Goal: Task Accomplishment & Management: Manage account settings

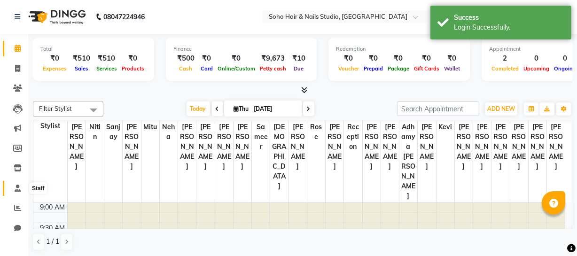
click at [19, 186] on icon at bounding box center [18, 188] width 6 height 7
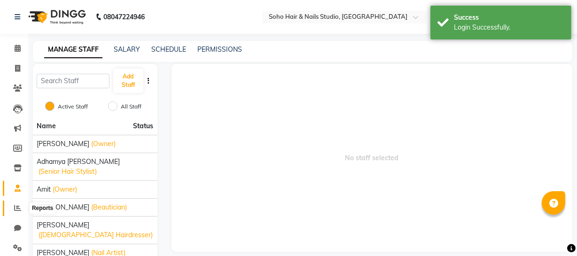
click at [10, 208] on span at bounding box center [17, 208] width 16 height 11
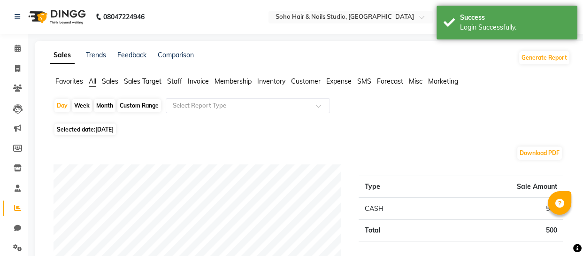
click at [139, 105] on div "Custom Range" at bounding box center [139, 105] width 44 height 13
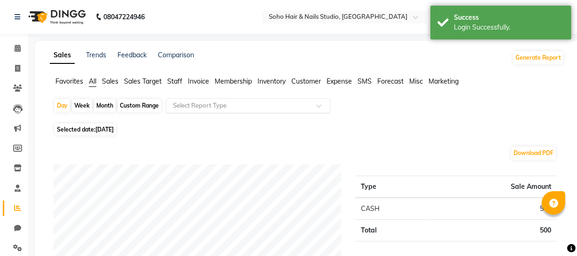
select select "9"
select select "2025"
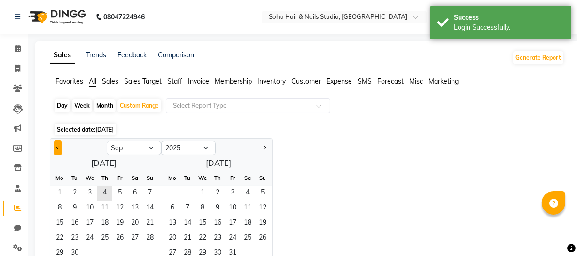
click at [59, 152] on button "Previous month" at bounding box center [58, 147] width 8 height 15
select select "8"
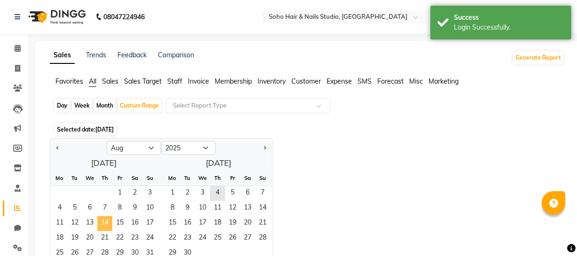
click at [104, 223] on span "14" at bounding box center [104, 223] width 15 height 15
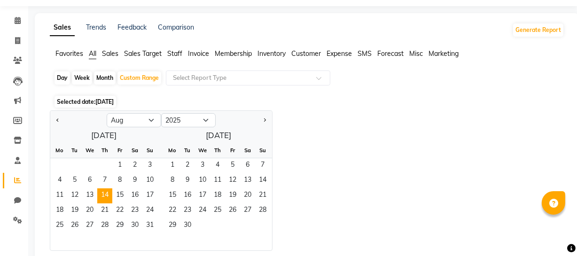
scroll to position [42, 0]
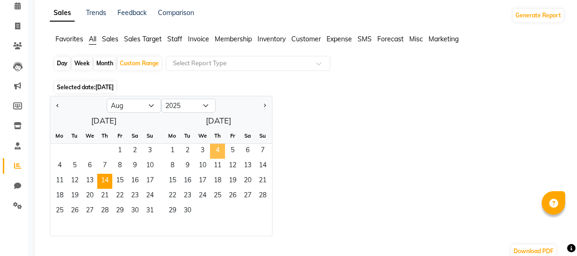
click at [219, 145] on span "4" at bounding box center [217, 151] width 15 height 15
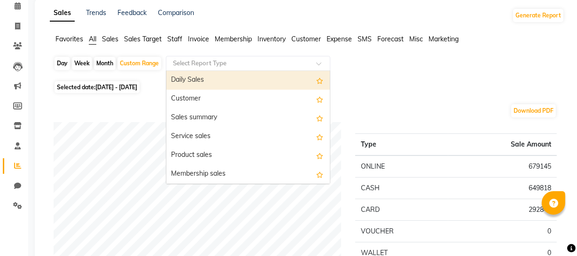
click at [206, 62] on input "text" at bounding box center [238, 63] width 135 height 9
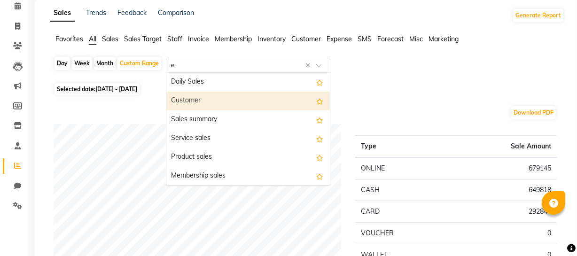
type input "ex"
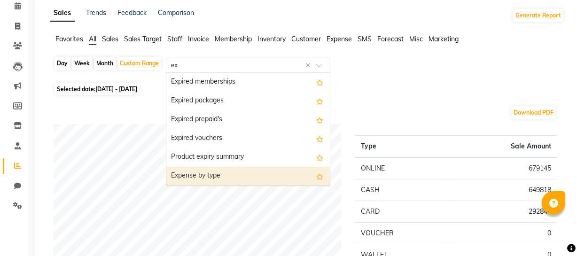
click at [239, 178] on div "Expense by type" at bounding box center [247, 176] width 163 height 19
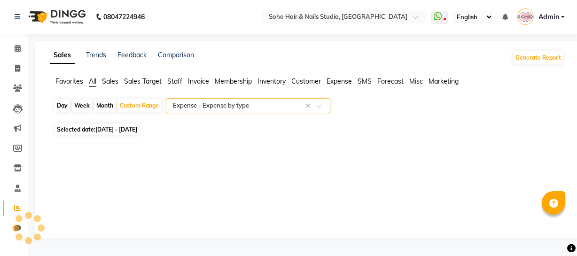
scroll to position [0, 0]
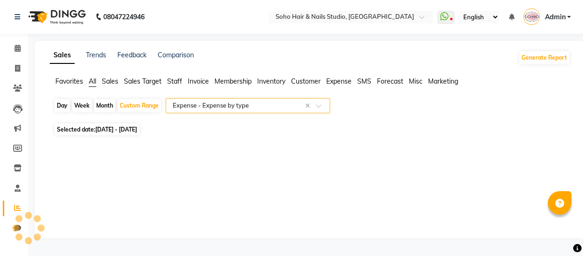
select select "full_report"
select select "csv"
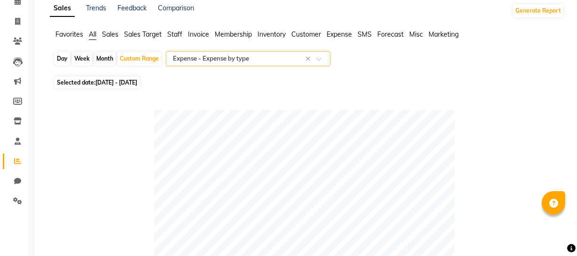
scroll to position [42, 0]
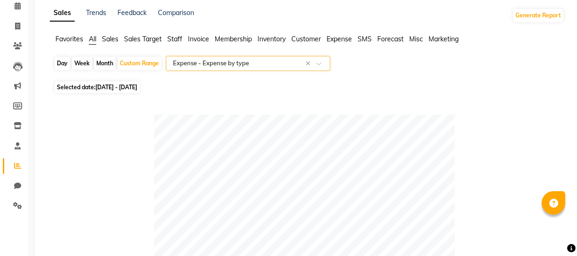
click at [56, 63] on div "Day" at bounding box center [61, 63] width 15 height 13
select select "8"
select select "2025"
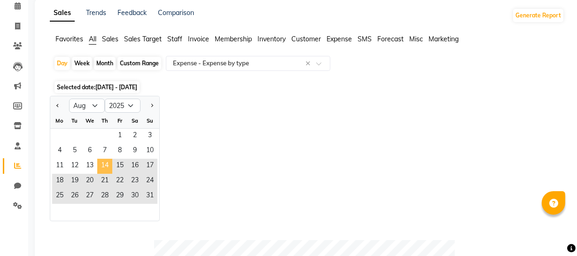
click at [100, 167] on span "14" at bounding box center [104, 166] width 15 height 15
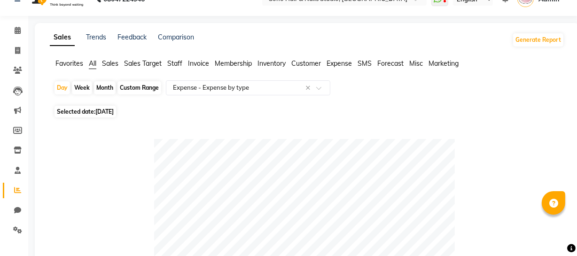
scroll to position [0, 0]
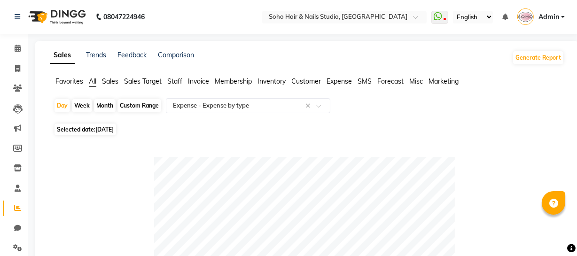
drag, startPoint x: 550, startPoint y: 19, endPoint x: 550, endPoint y: 28, distance: 8.5
click at [550, 19] on span "Admin" at bounding box center [548, 17] width 21 height 10
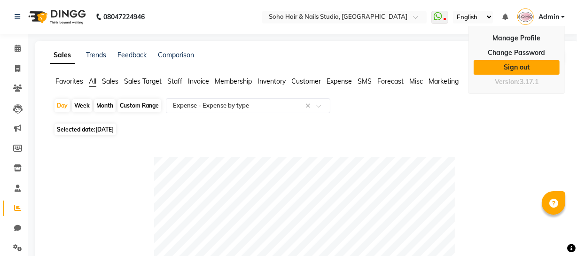
click at [540, 67] on link "Sign out" at bounding box center [516, 67] width 86 height 15
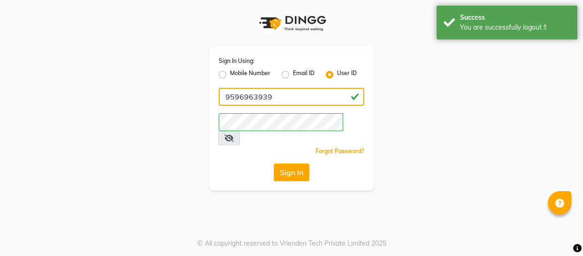
click at [280, 104] on input "9596963939" at bounding box center [292, 97] width 146 height 18
type input "SOHOSTUDIO"
click at [286, 147] on div "Sign In Using: Mobile Number Email ID User ID SOHOSTUDIO Remember me Forgot Pas…" at bounding box center [291, 118] width 164 height 144
click at [298, 163] on button "Sign In" at bounding box center [292, 172] width 36 height 18
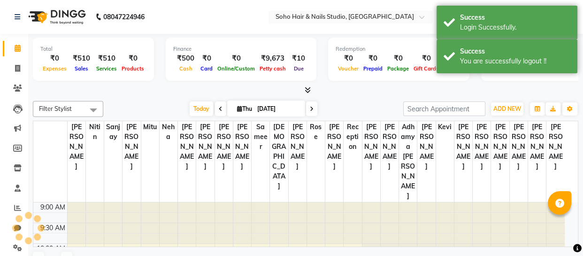
select select "en"
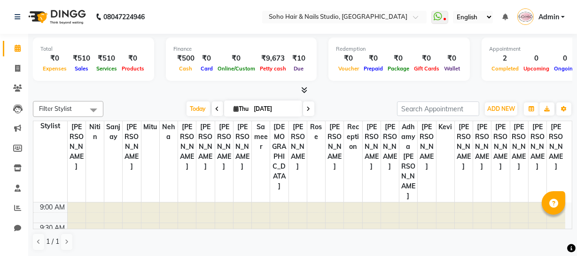
click at [550, 23] on link "Admin" at bounding box center [540, 16] width 47 height 15
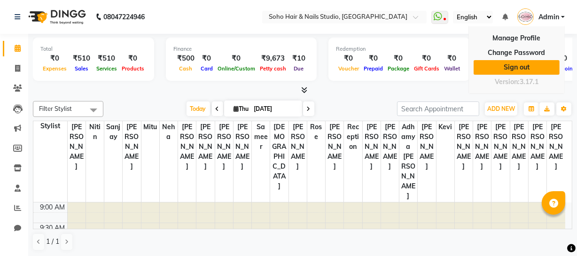
click at [520, 61] on link "Sign out" at bounding box center [516, 67] width 86 height 15
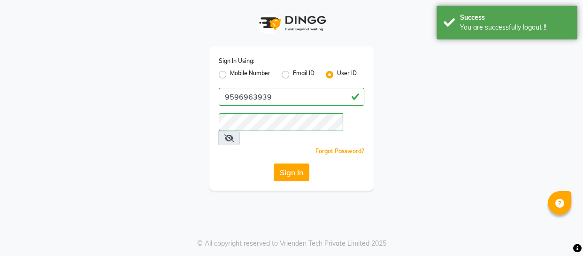
click at [230, 71] on label "Mobile Number" at bounding box center [250, 74] width 40 height 11
click at [230, 71] on input "Mobile Number" at bounding box center [233, 72] width 6 height 6
radio input "true"
radio input "false"
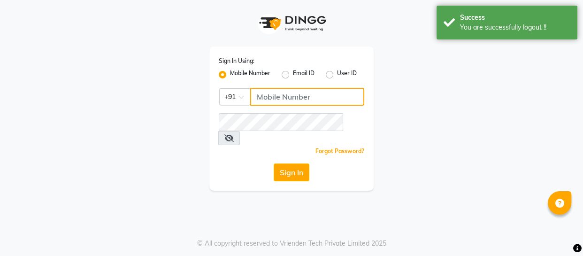
click at [295, 90] on input "Username" at bounding box center [307, 97] width 114 height 18
type input "9596963939"
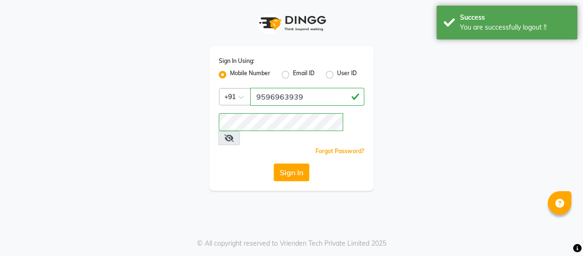
click at [288, 163] on button "Sign In" at bounding box center [292, 172] width 36 height 18
